Goal: Task Accomplishment & Management: Use online tool/utility

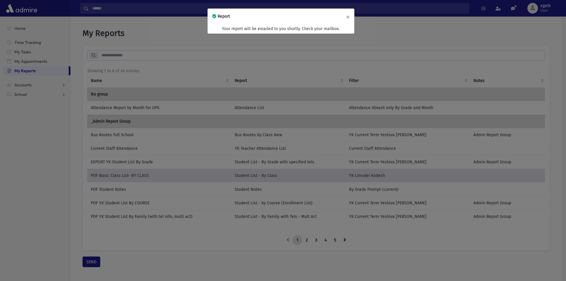
drag, startPoint x: 350, startPoint y: 14, endPoint x: 345, endPoint y: 18, distance: 6.9
click at [350, 14] on button "×" at bounding box center [347, 17] width 13 height 16
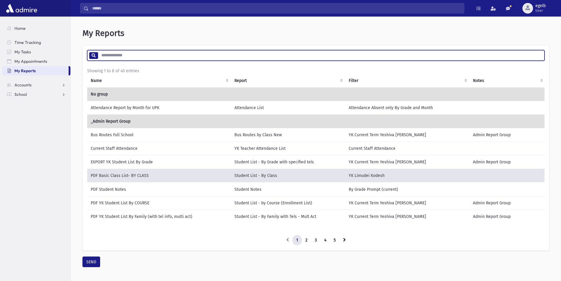
click at [145, 56] on input "search" at bounding box center [321, 55] width 447 height 11
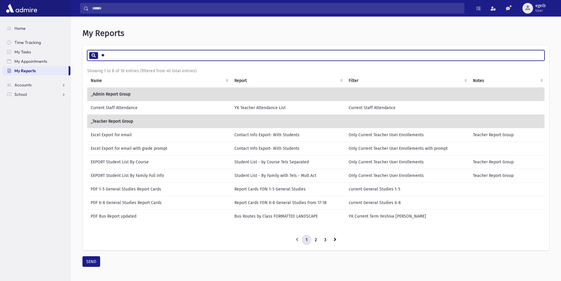
type input "*"
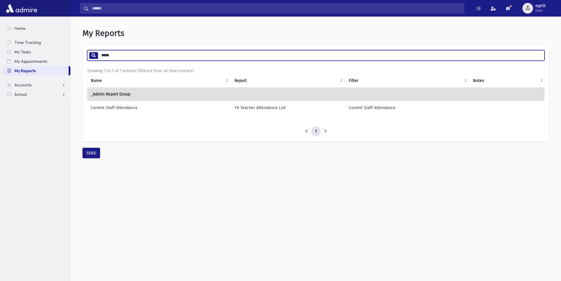
click at [102, 54] on input "*****" at bounding box center [321, 55] width 447 height 11
type input "**********"
click at [122, 105] on td "Current Staff Attendance" at bounding box center [159, 108] width 144 height 14
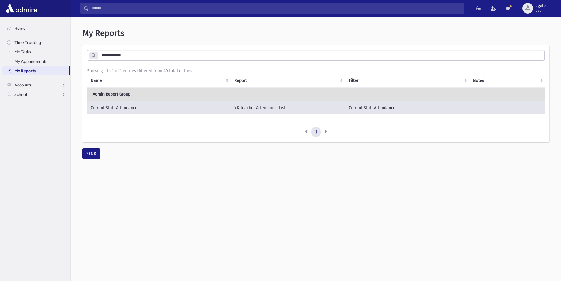
click at [153, 95] on td "_Admin Report Group" at bounding box center [316, 94] width 458 height 14
click at [111, 94] on td "_Admin Report Group" at bounding box center [316, 94] width 458 height 14
click at [127, 108] on td "Current Staff Attendance" at bounding box center [159, 108] width 144 height 14
click at [90, 159] on button "SEND" at bounding box center [91, 153] width 18 height 11
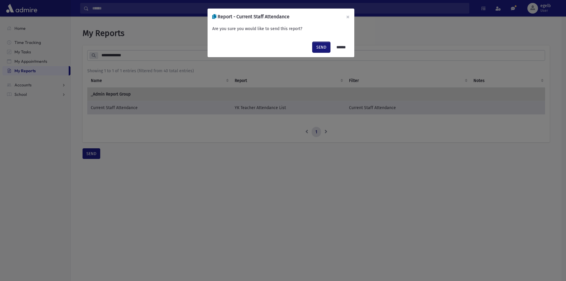
drag, startPoint x: 319, startPoint y: 46, endPoint x: 312, endPoint y: 49, distance: 7.2
click at [319, 46] on button "SEND" at bounding box center [321, 47] width 18 height 11
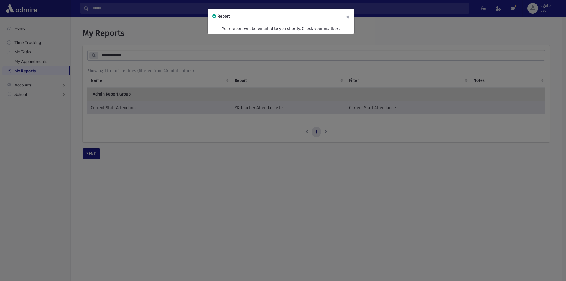
click at [347, 16] on button "×" at bounding box center [347, 17] width 13 height 16
